Goal: Check status: Check status

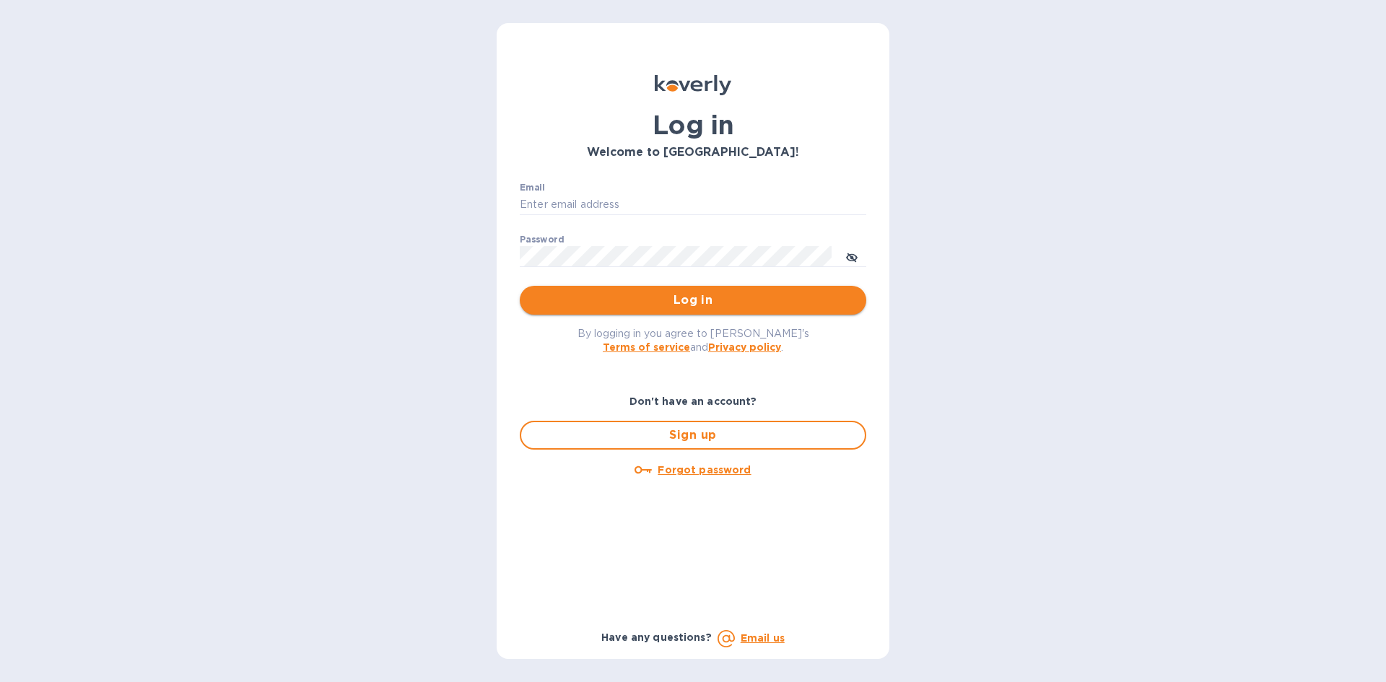
type input "[EMAIL_ADDRESS][DOMAIN_NAME]"
click at [620, 306] on span "Log in" at bounding box center [692, 300] width 323 height 17
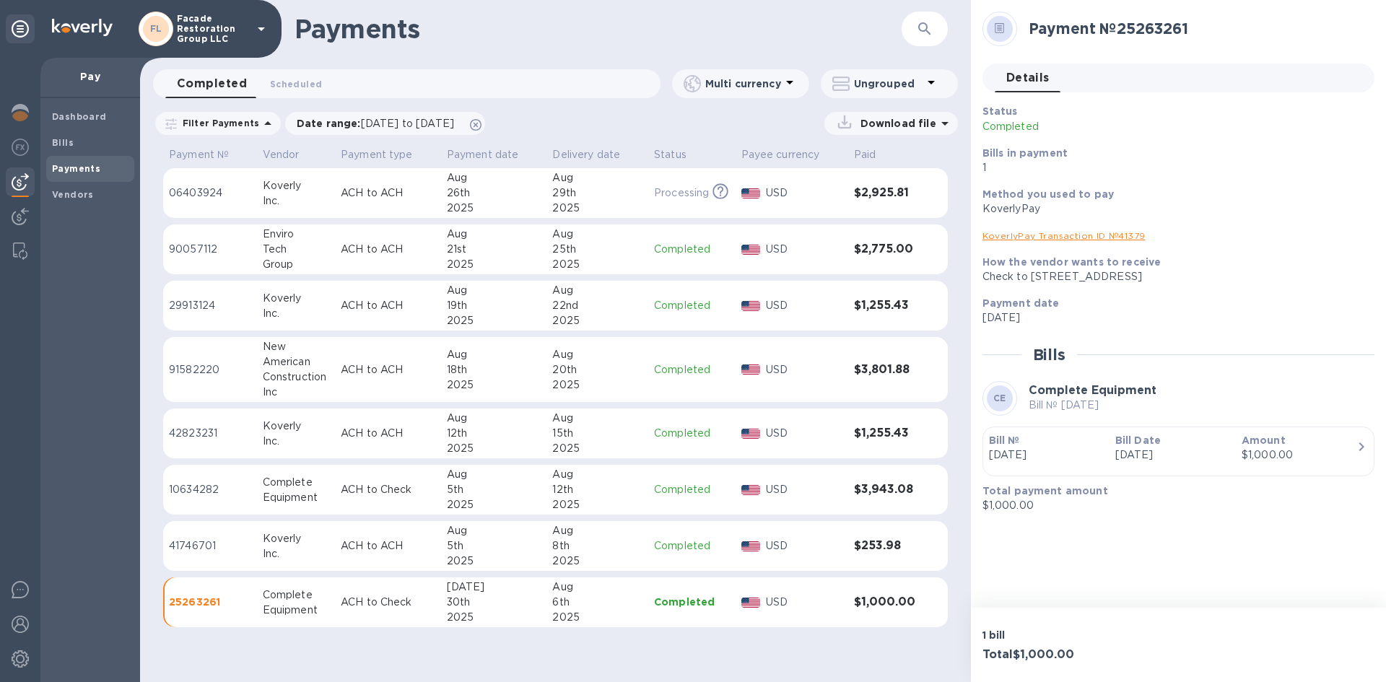
click at [323, 201] on div "Inc." at bounding box center [296, 200] width 66 height 15
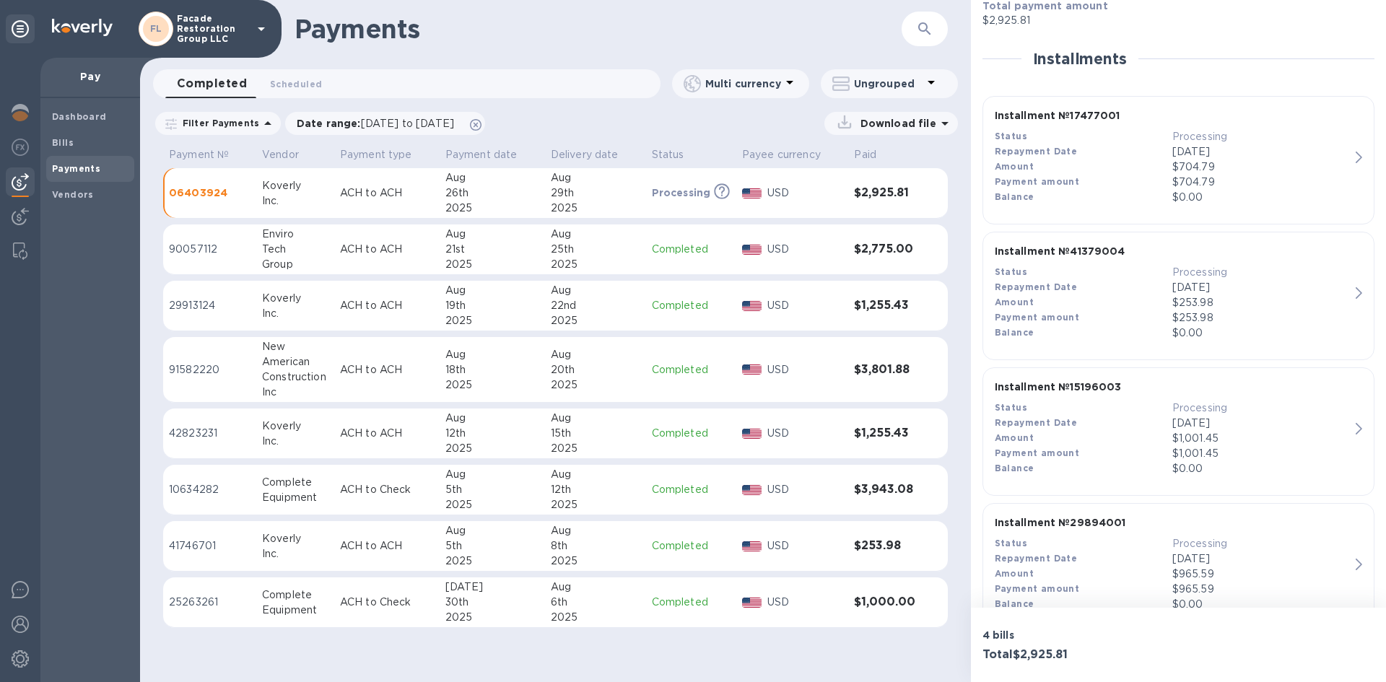
scroll to position [338, 0]
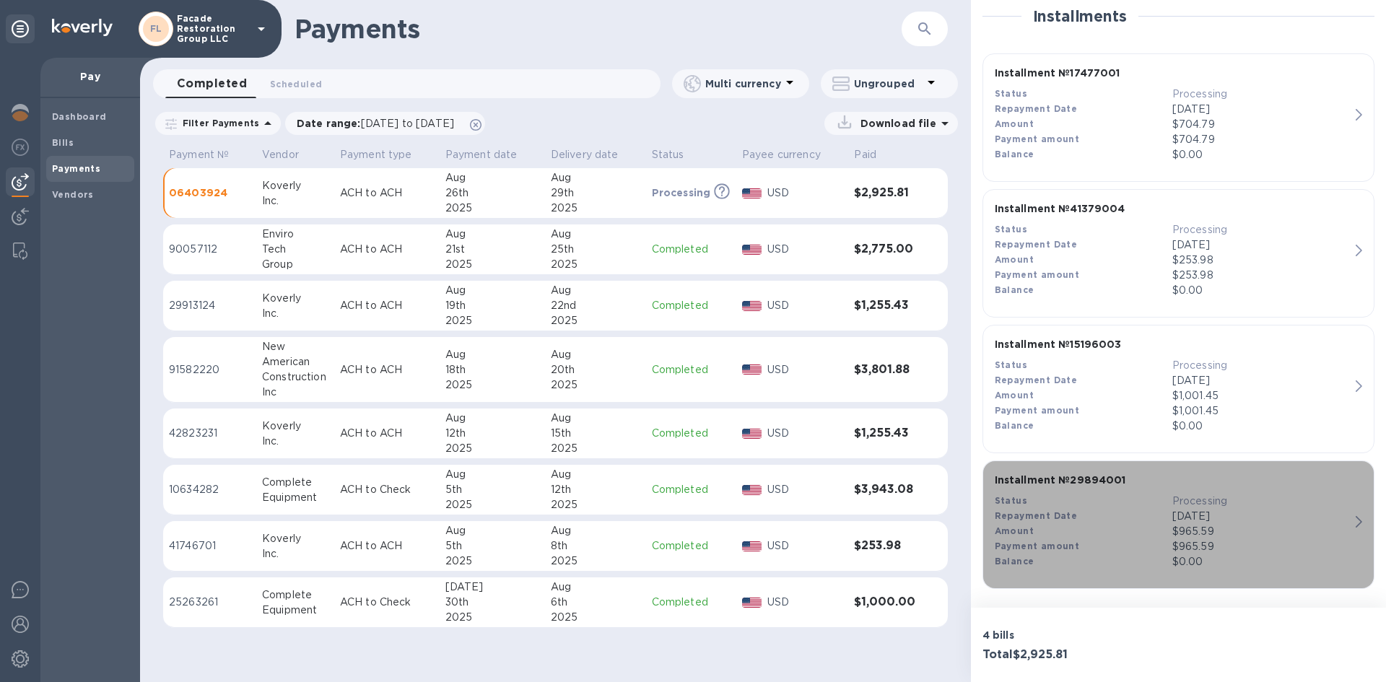
click at [1346, 519] on div "Installment № 29894001 Status Processing Repayment Date [DATE] Amount $965.59 P…" at bounding box center [1172, 521] width 367 height 108
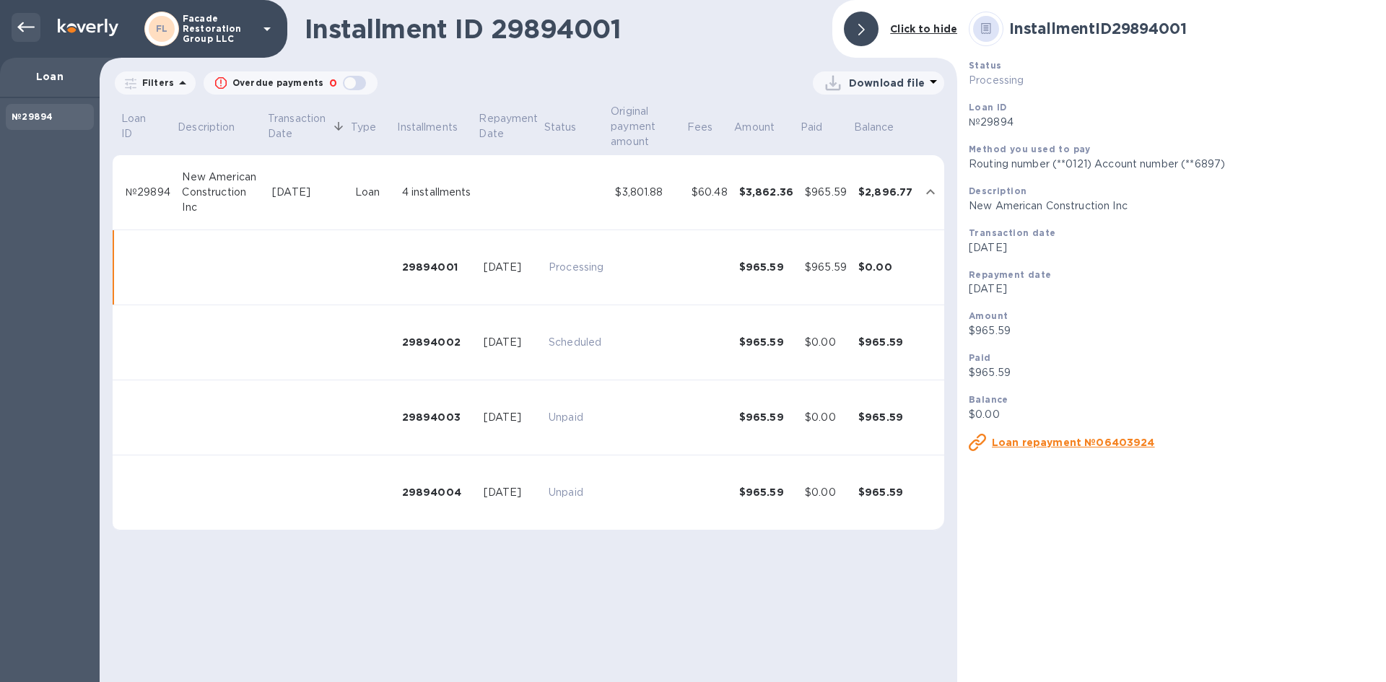
click at [15, 22] on div at bounding box center [26, 27] width 29 height 29
click at [27, 19] on icon at bounding box center [25, 27] width 17 height 17
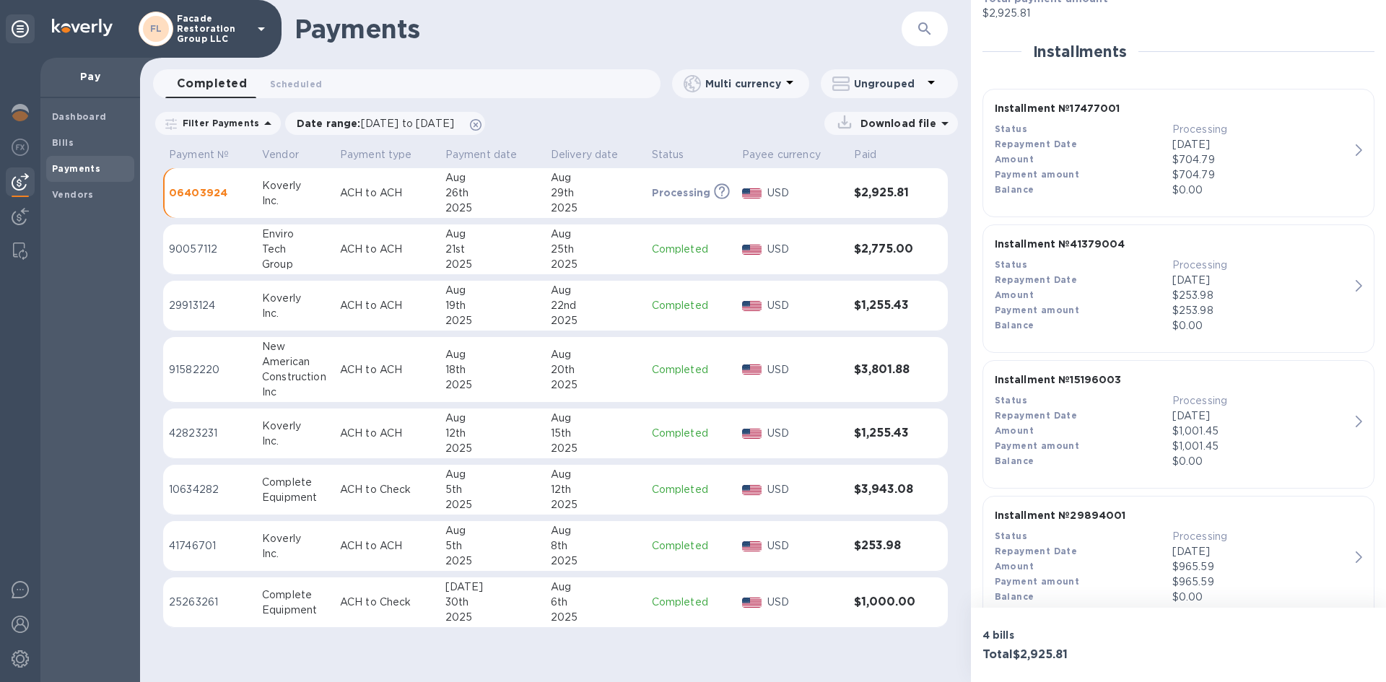
scroll to position [338, 0]
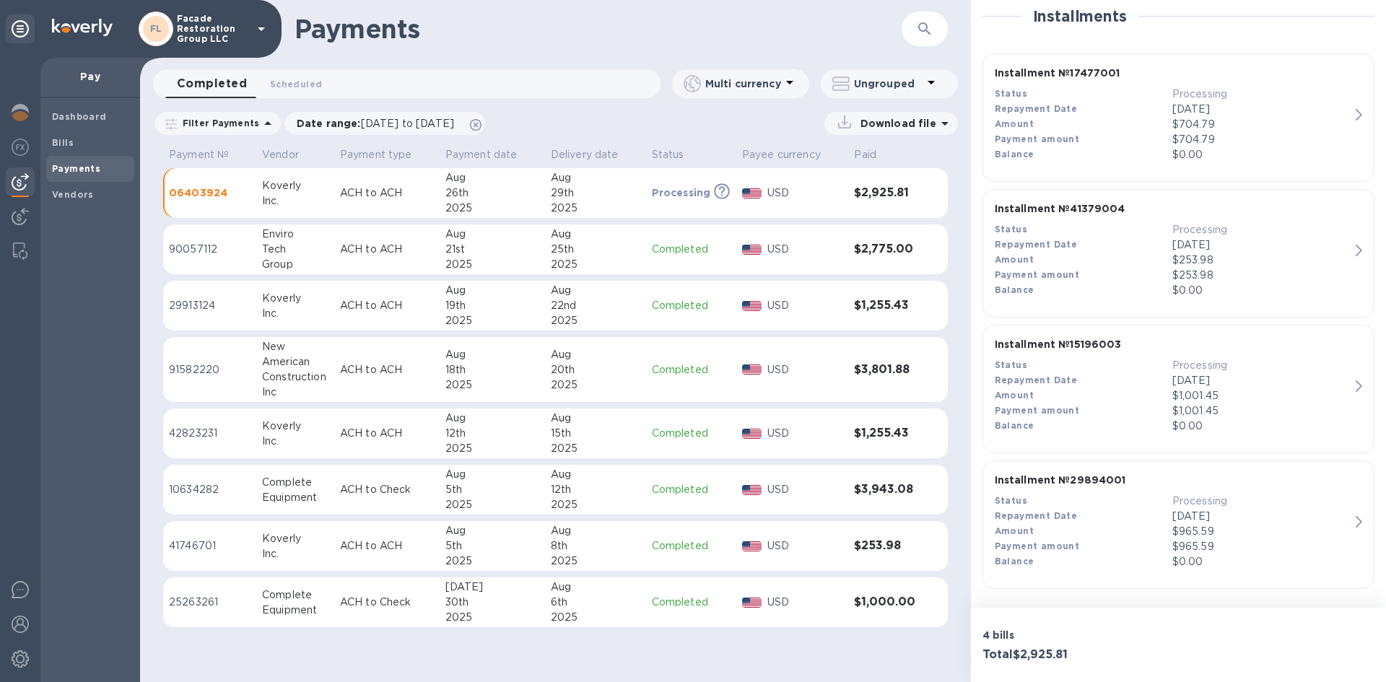
click at [1097, 520] on div "Repayment Date" at bounding box center [1084, 516] width 178 height 15
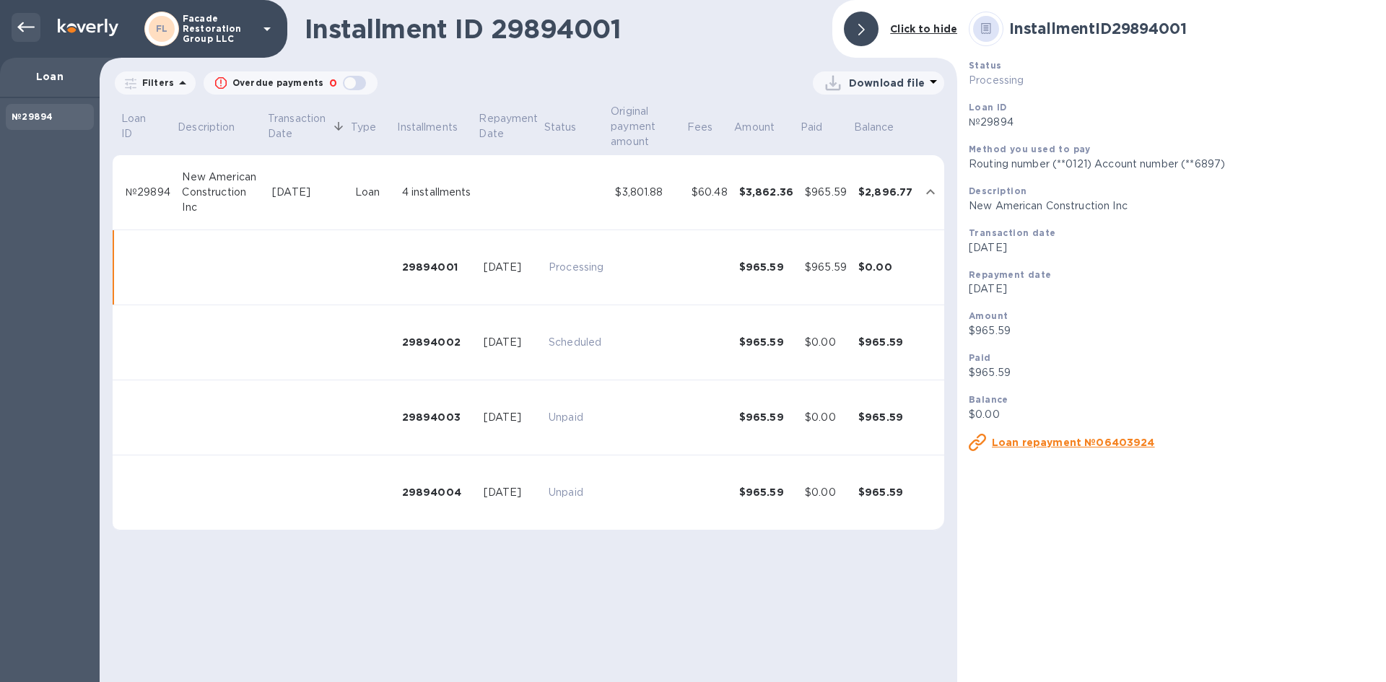
click at [23, 25] on icon at bounding box center [25, 27] width 17 height 17
click at [27, 27] on icon at bounding box center [25, 27] width 17 height 10
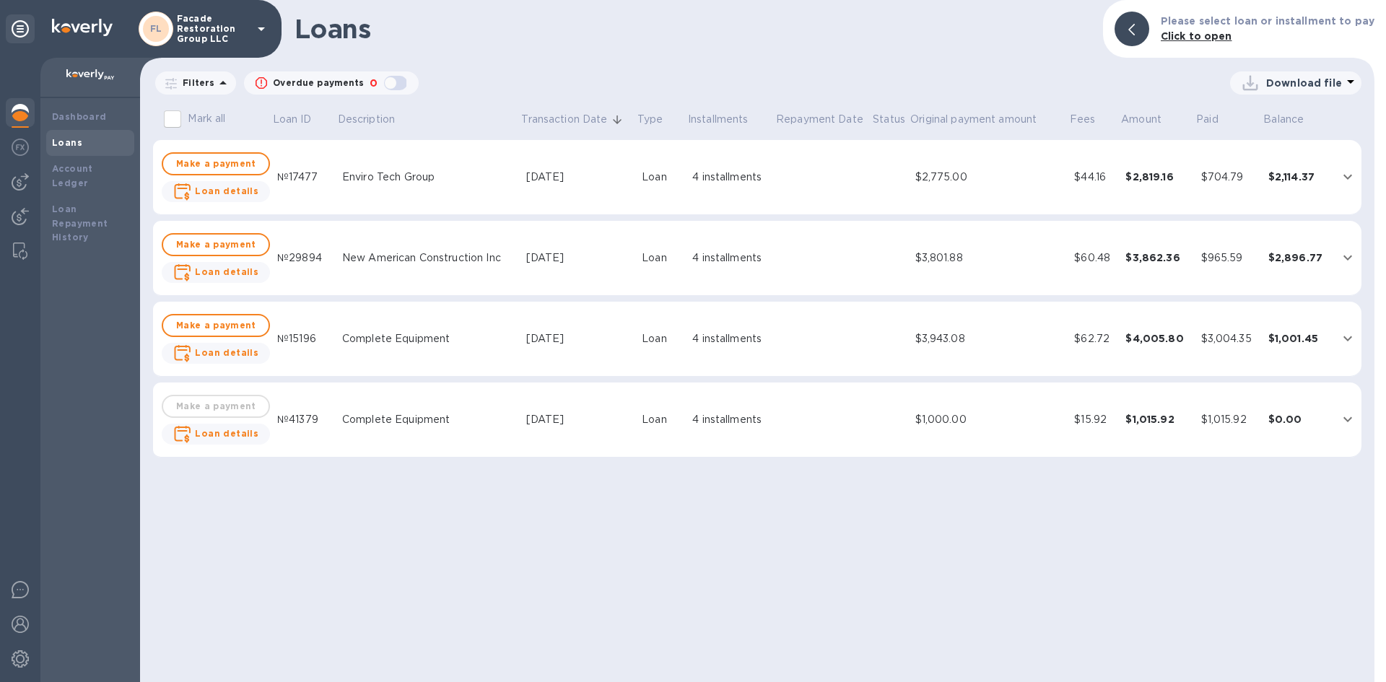
click at [980, 189] on td "$2,775.00" at bounding box center [990, 177] width 160 height 75
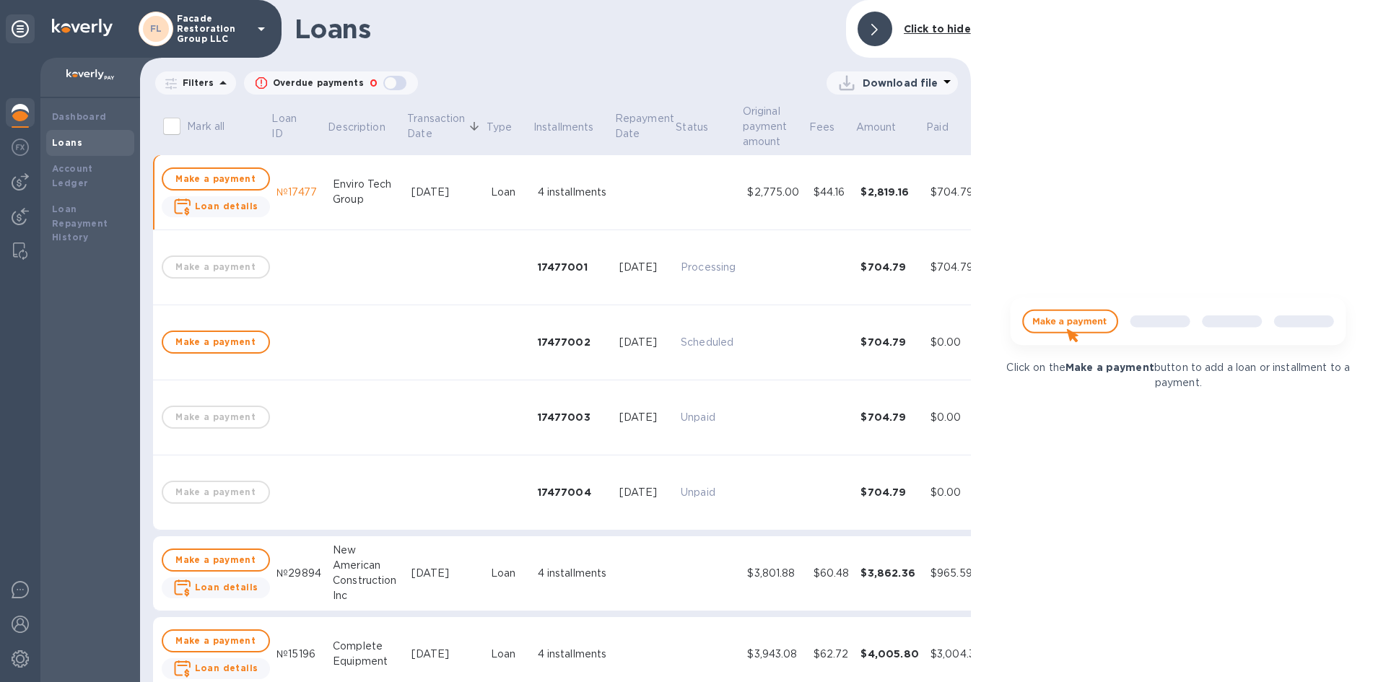
click at [657, 275] on div "[DATE]" at bounding box center [644, 267] width 51 height 15
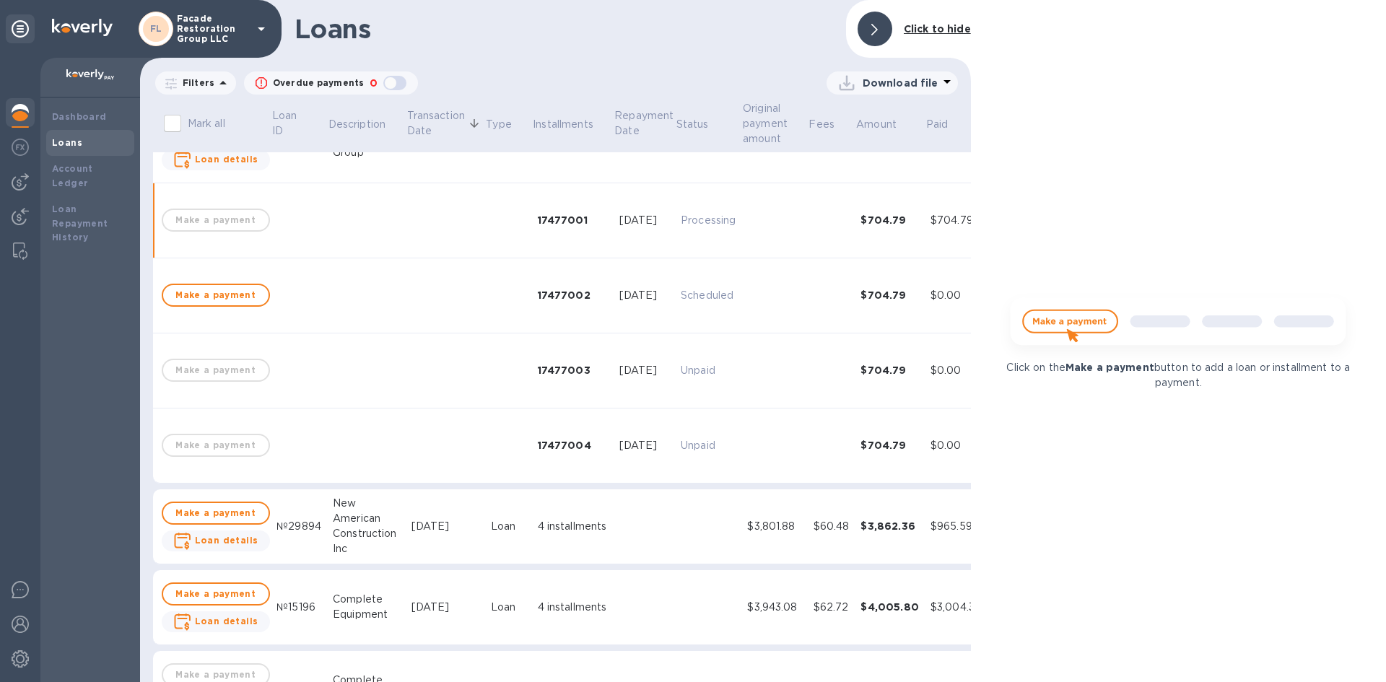
scroll to position [72, 0]
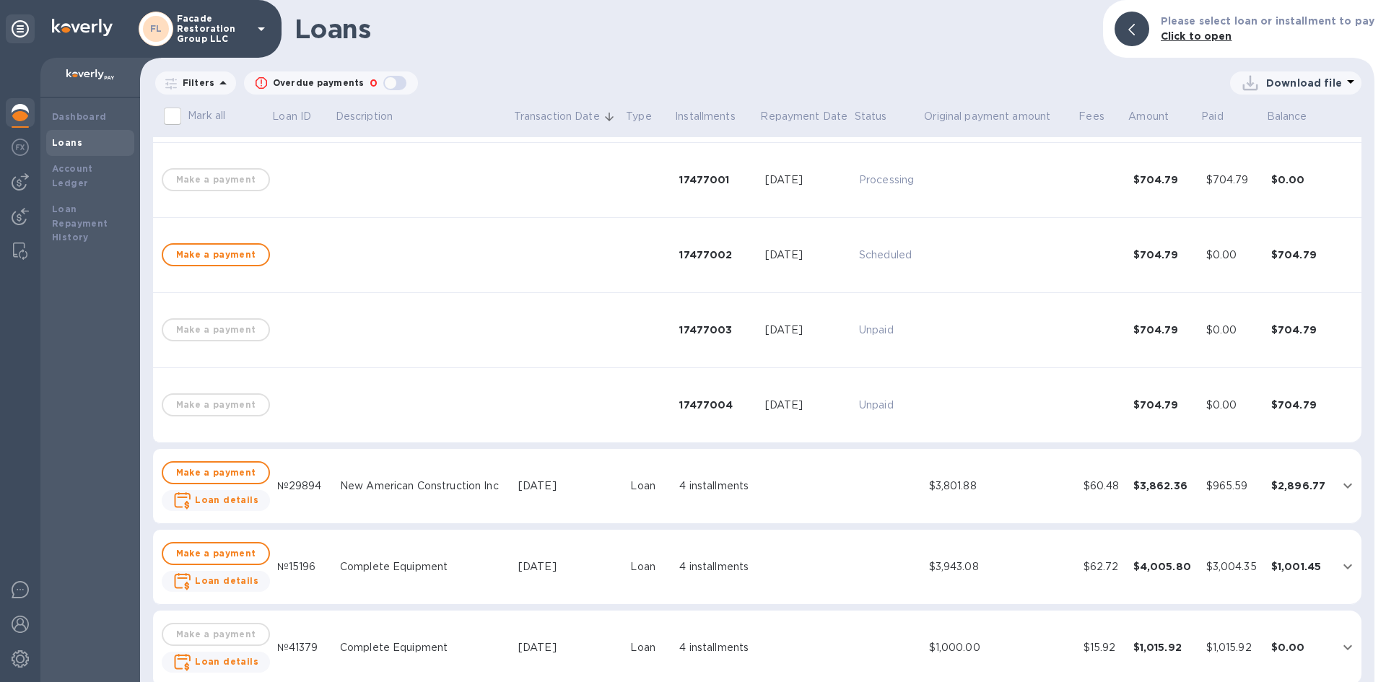
scroll to position [57, 0]
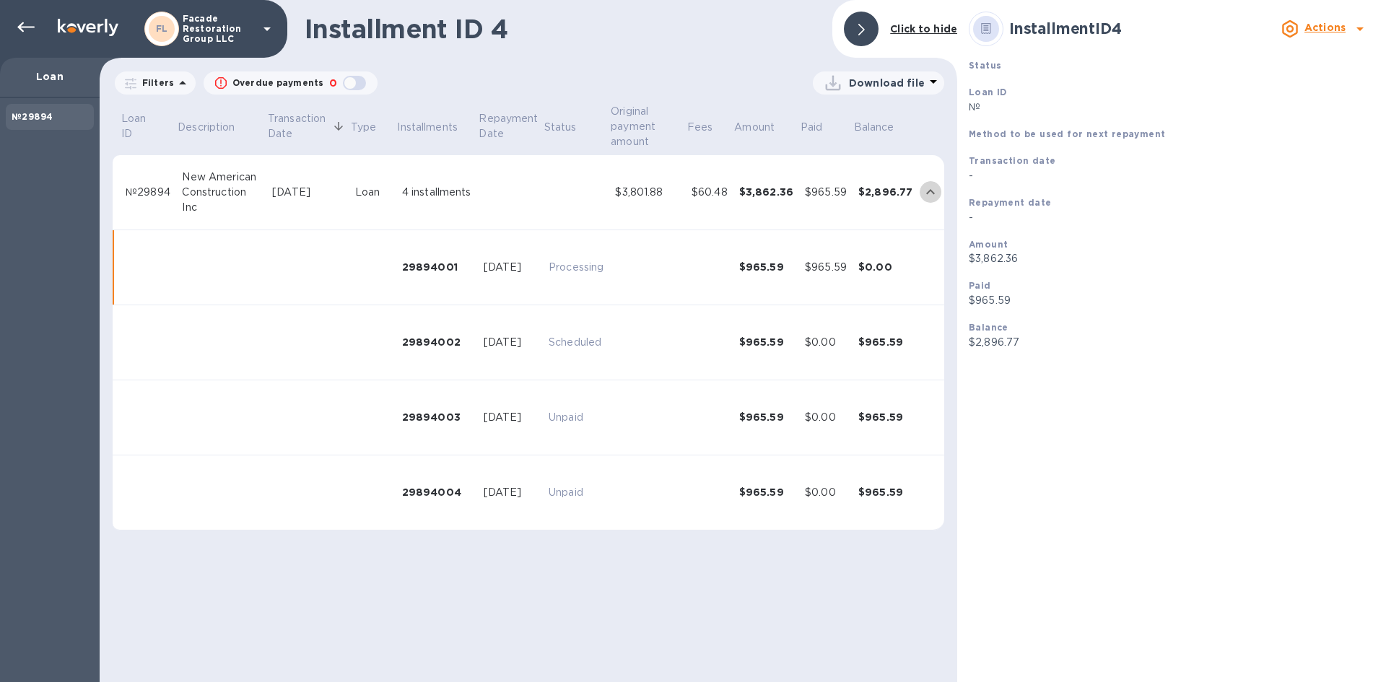
click at [930, 188] on icon "expand row" at bounding box center [930, 191] width 17 height 17
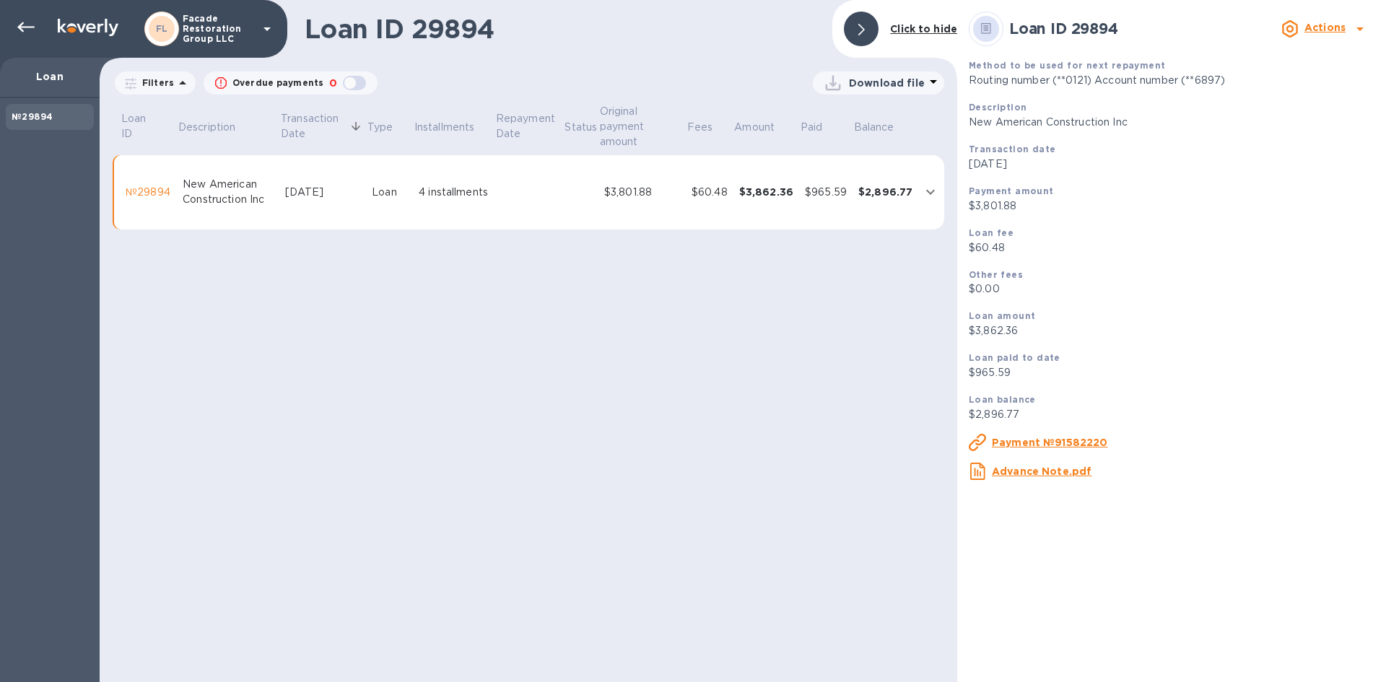
click at [930, 188] on icon "expand row" at bounding box center [930, 191] width 17 height 17
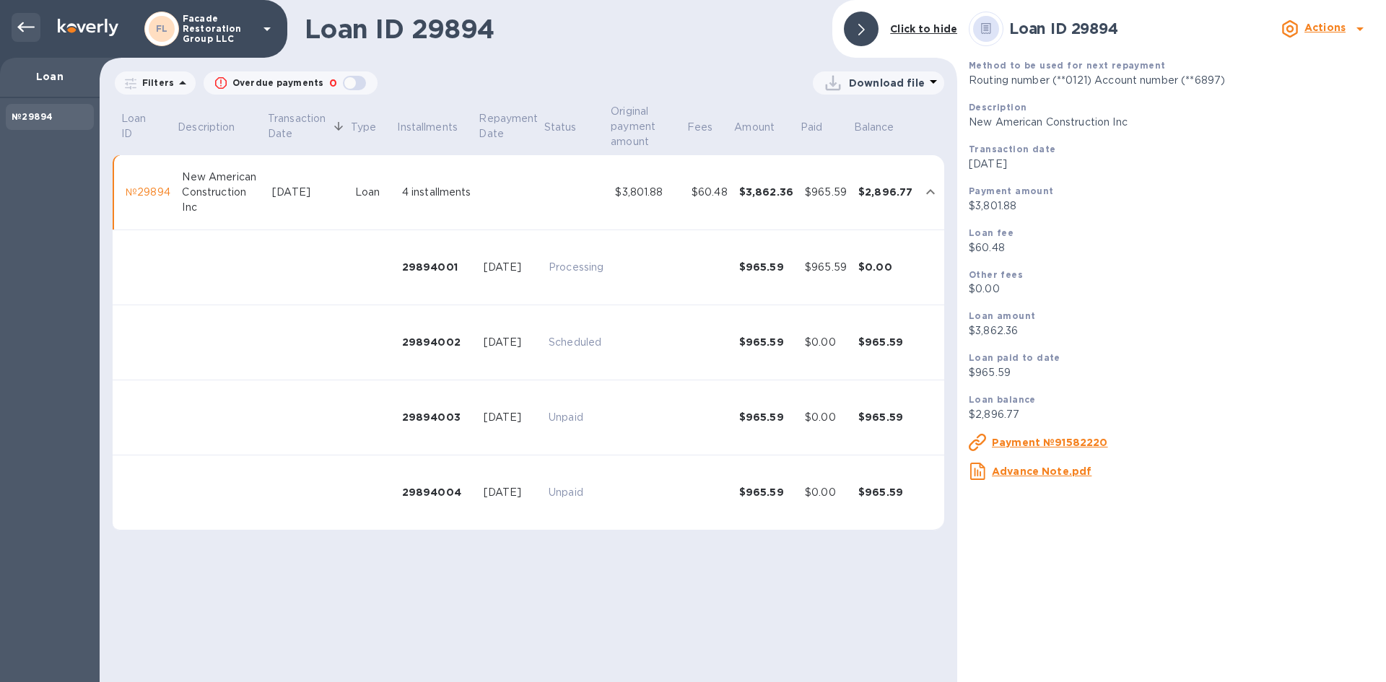
click at [29, 32] on icon at bounding box center [25, 27] width 17 height 17
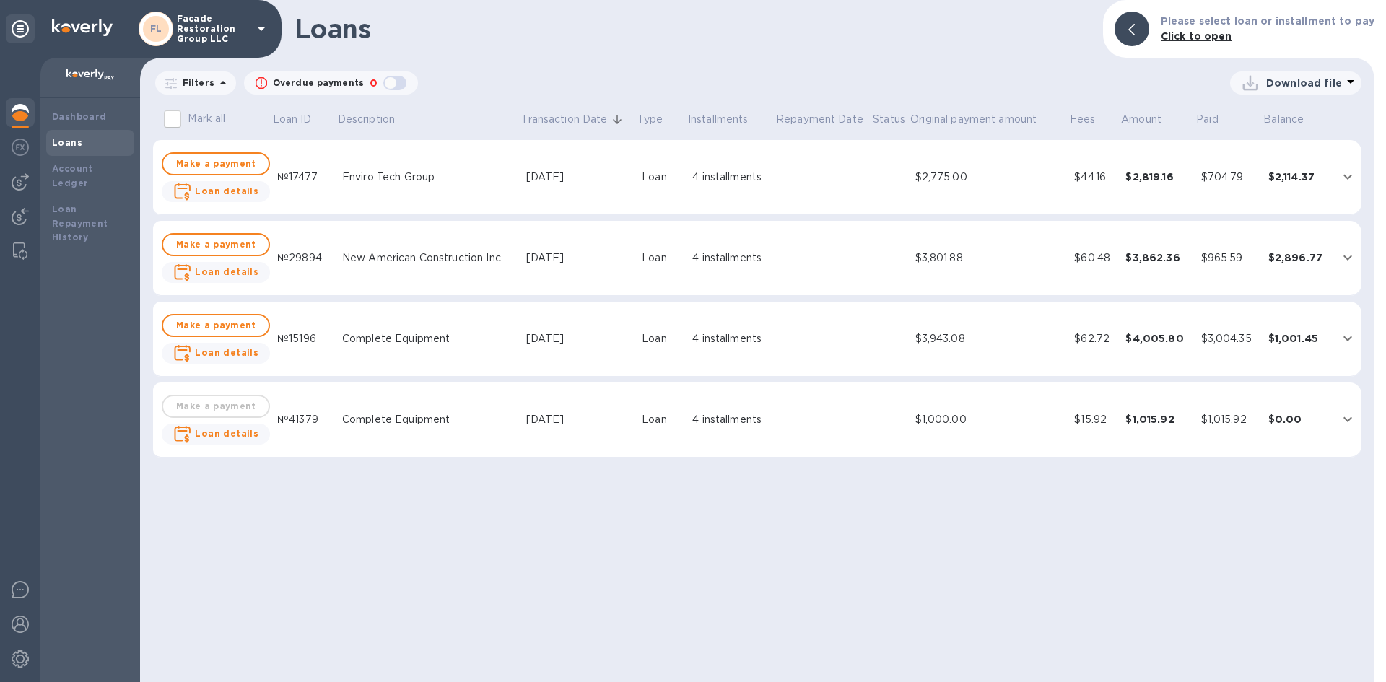
click at [827, 422] on td at bounding box center [823, 420] width 97 height 75
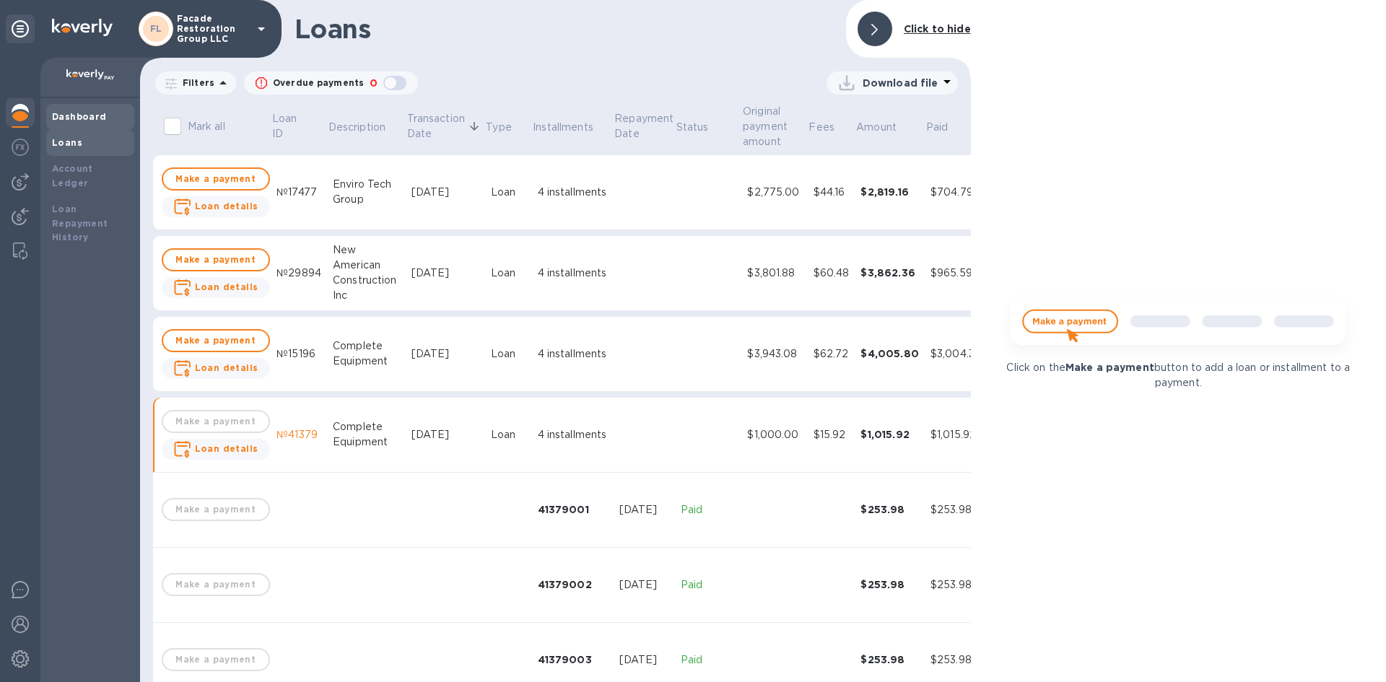
click at [79, 124] on div "Dashboard" at bounding box center [90, 117] width 88 height 26
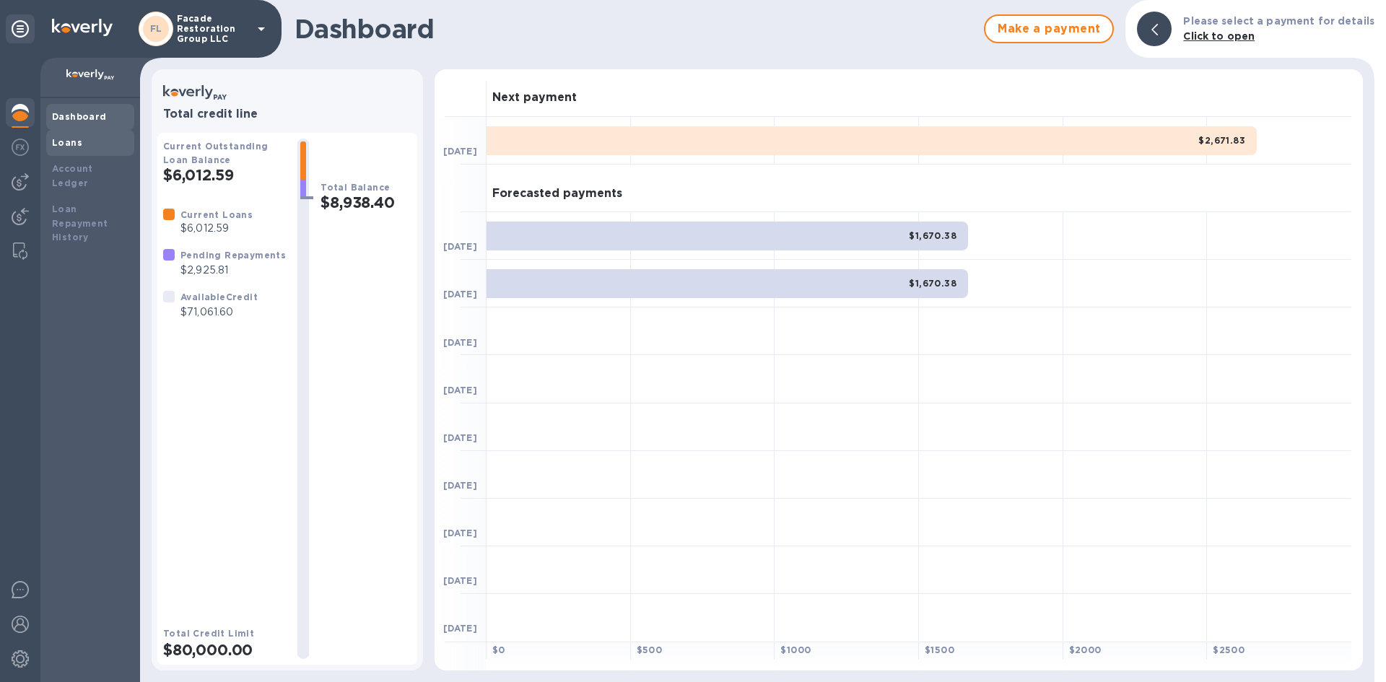
click at [82, 155] on div "Loans" at bounding box center [90, 143] width 88 height 26
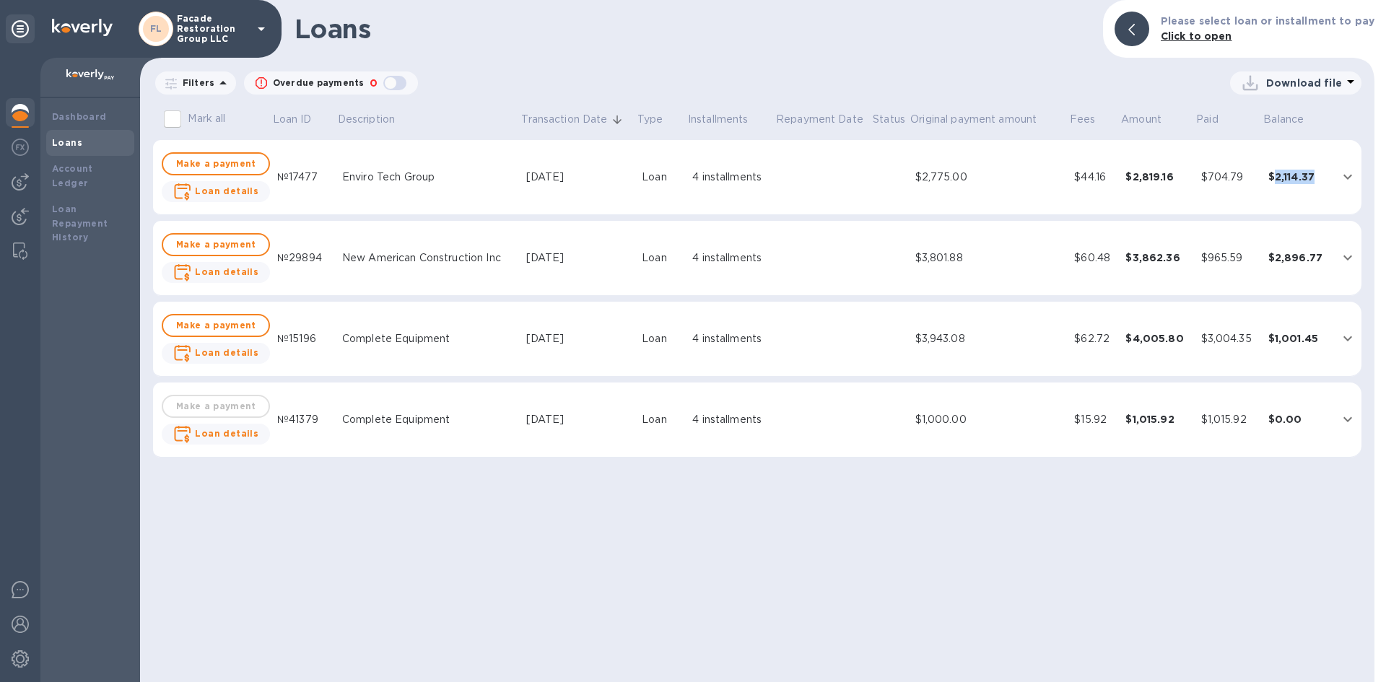
drag, startPoint x: 1319, startPoint y: 175, endPoint x: 1276, endPoint y: 175, distance: 43.3
click at [1276, 175] on div "$2,114.37" at bounding box center [1298, 177] width 60 height 14
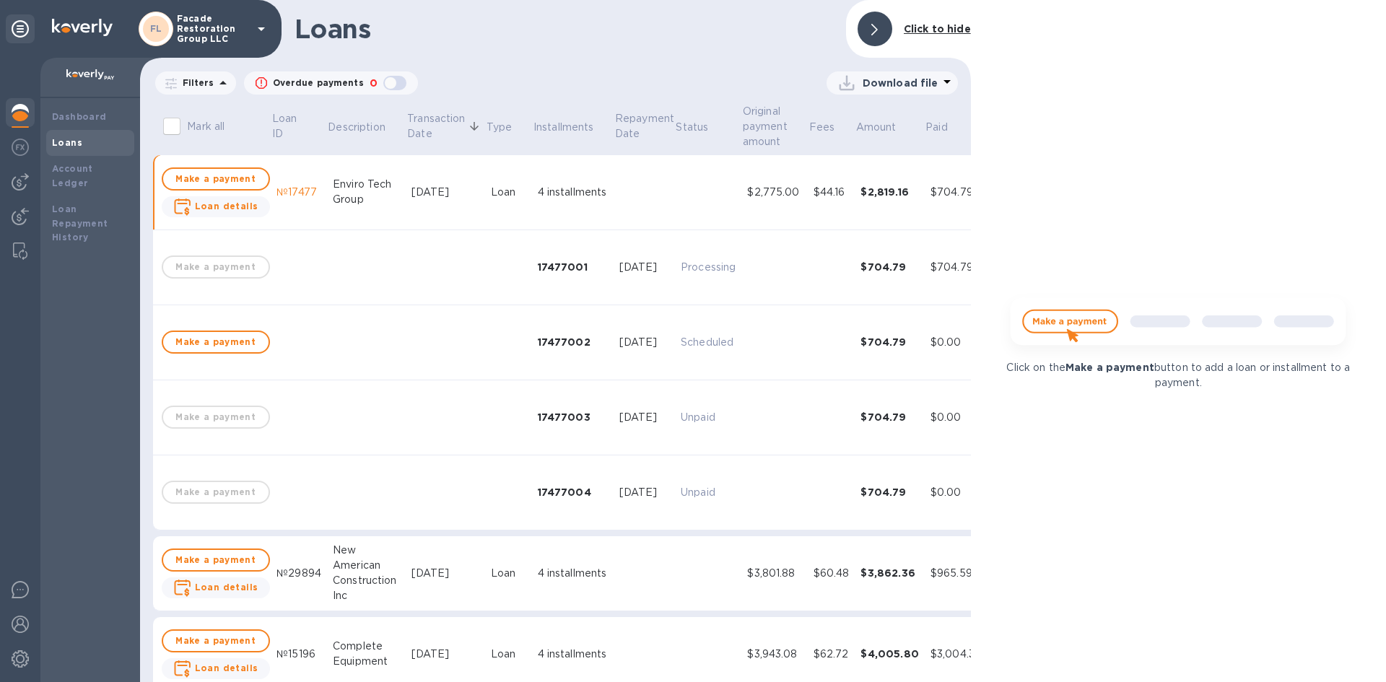
click at [858, 21] on div at bounding box center [875, 29] width 46 height 46
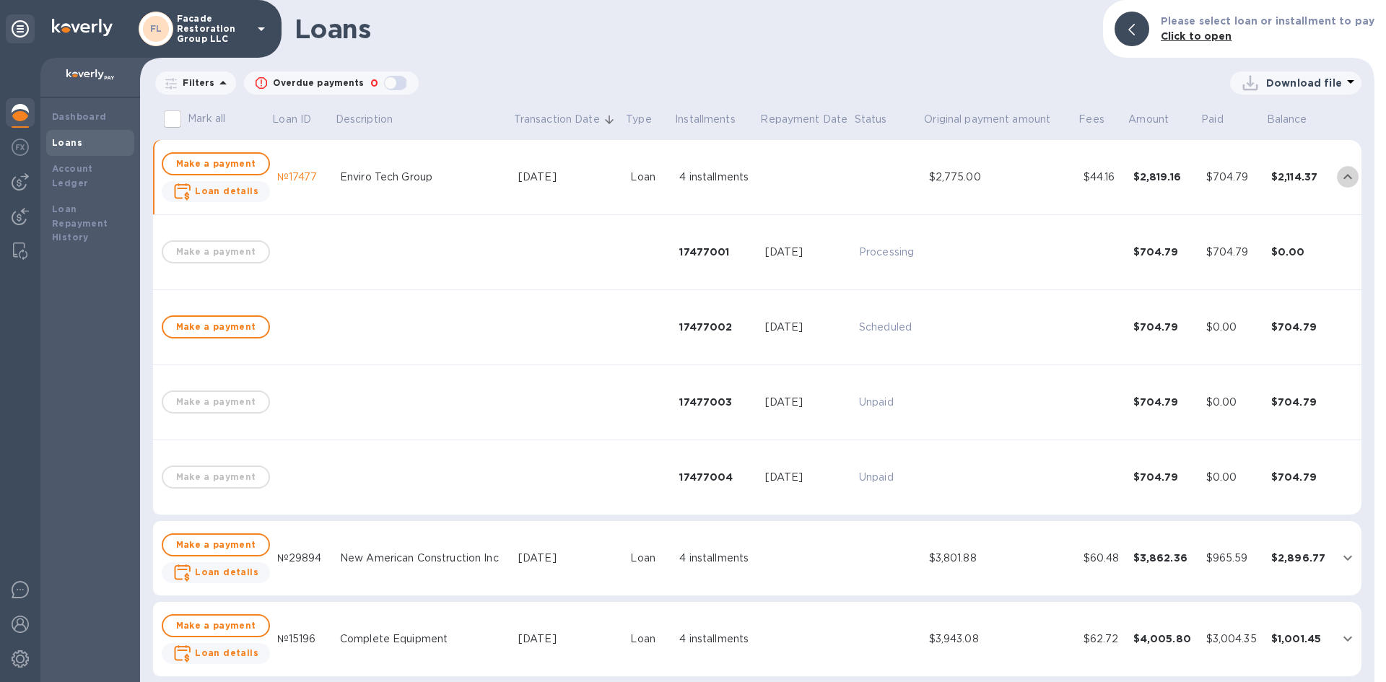
click at [1344, 177] on icon "expand row" at bounding box center [1348, 176] width 9 height 5
